Goal: Find specific page/section: Find specific page/section

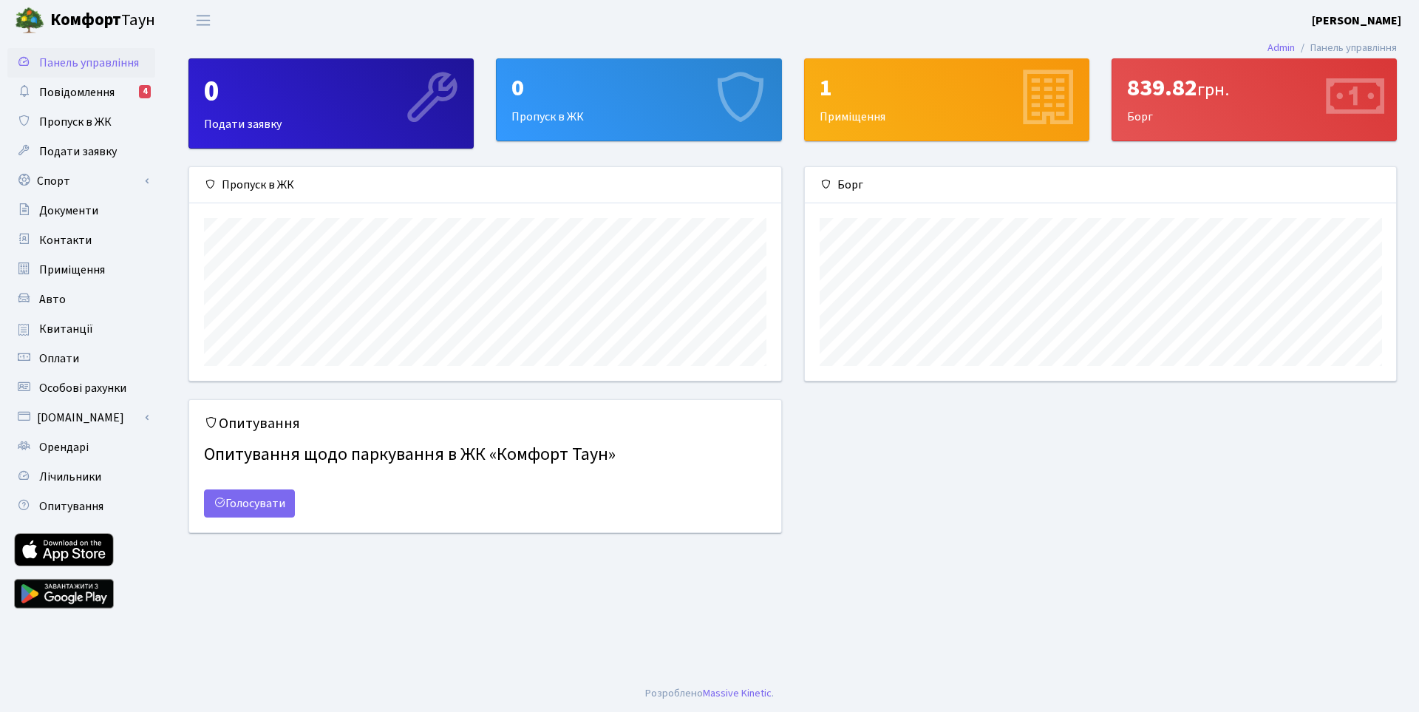
scroll to position [214, 591]
click at [64, 326] on span "Квитанції" at bounding box center [66, 329] width 54 height 16
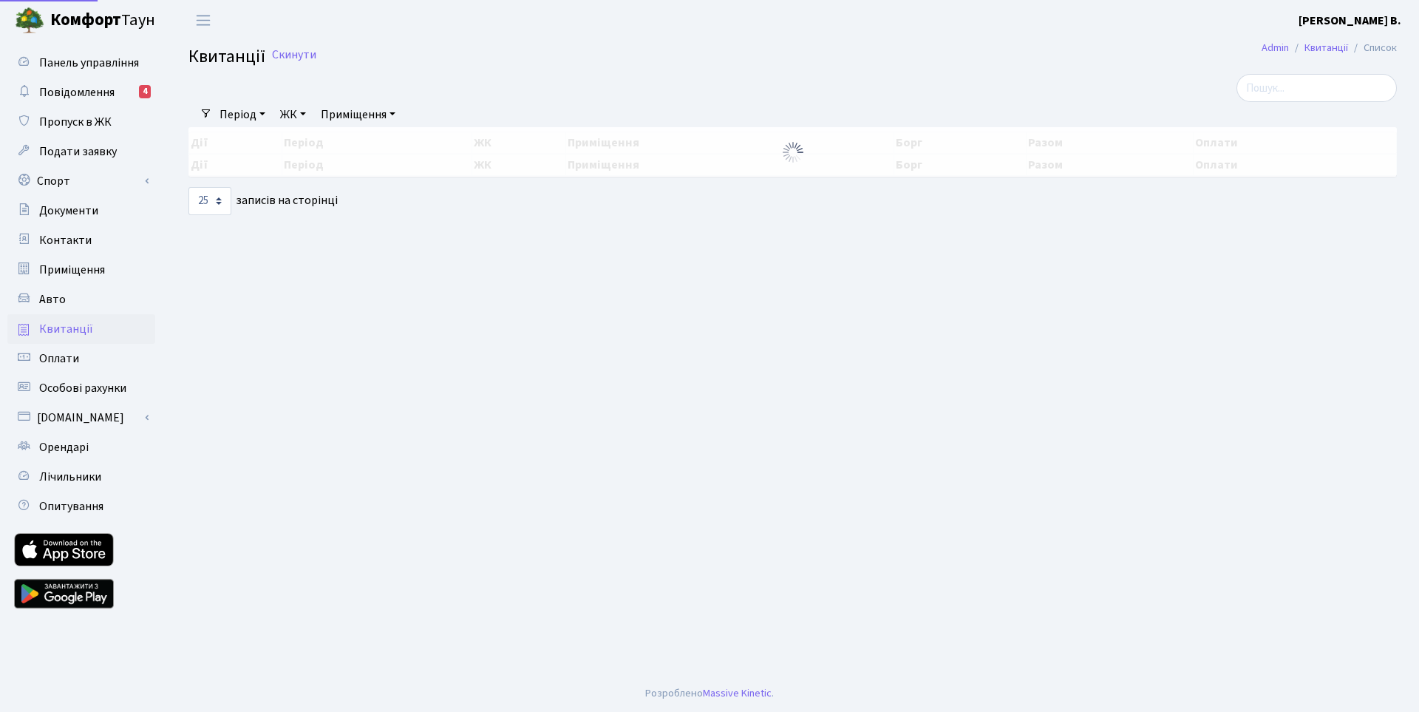
select select "25"
